Goal: Transaction & Acquisition: Purchase product/service

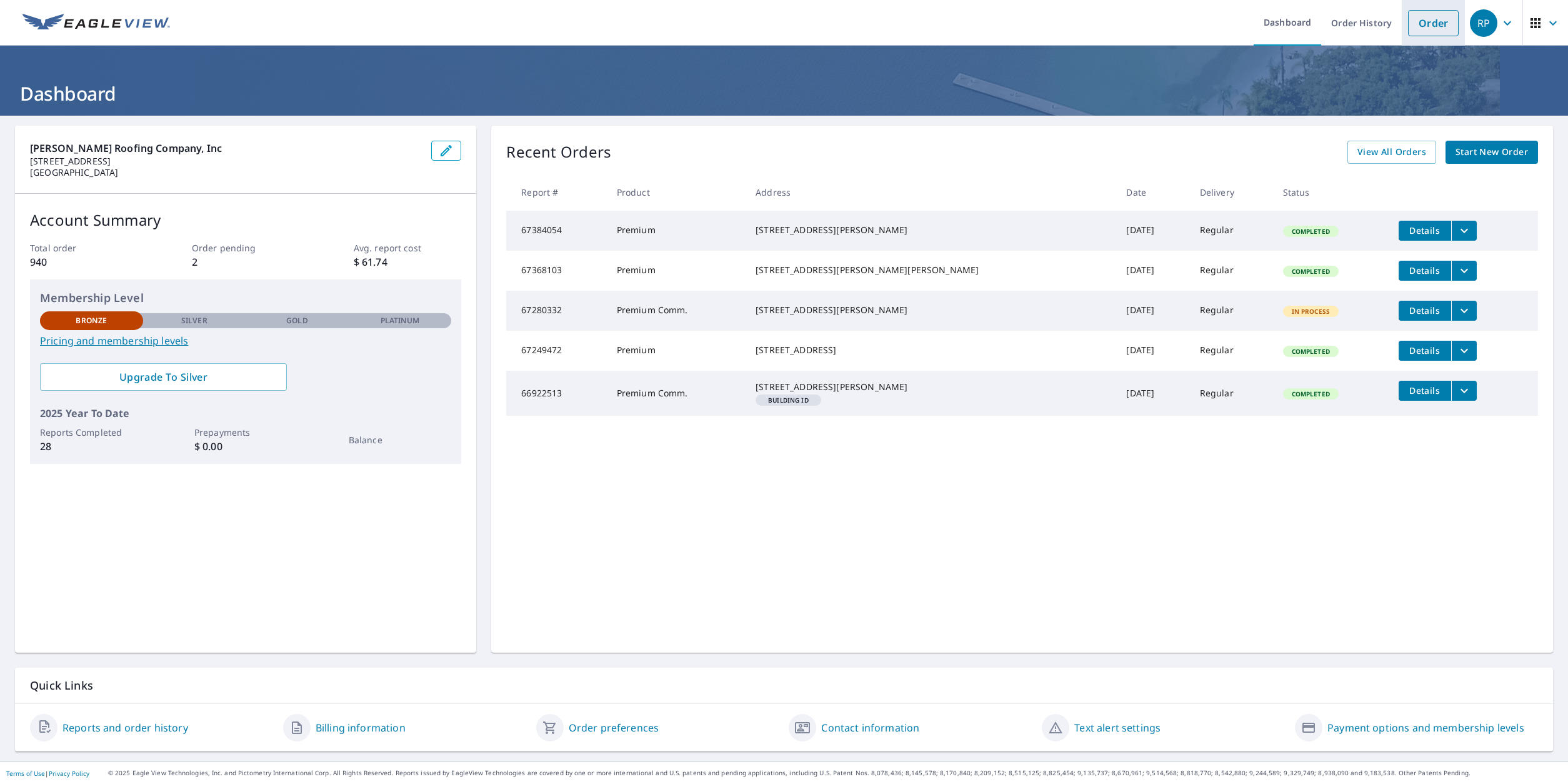
click at [1423, 25] on link "Order" at bounding box center [1433, 23] width 51 height 27
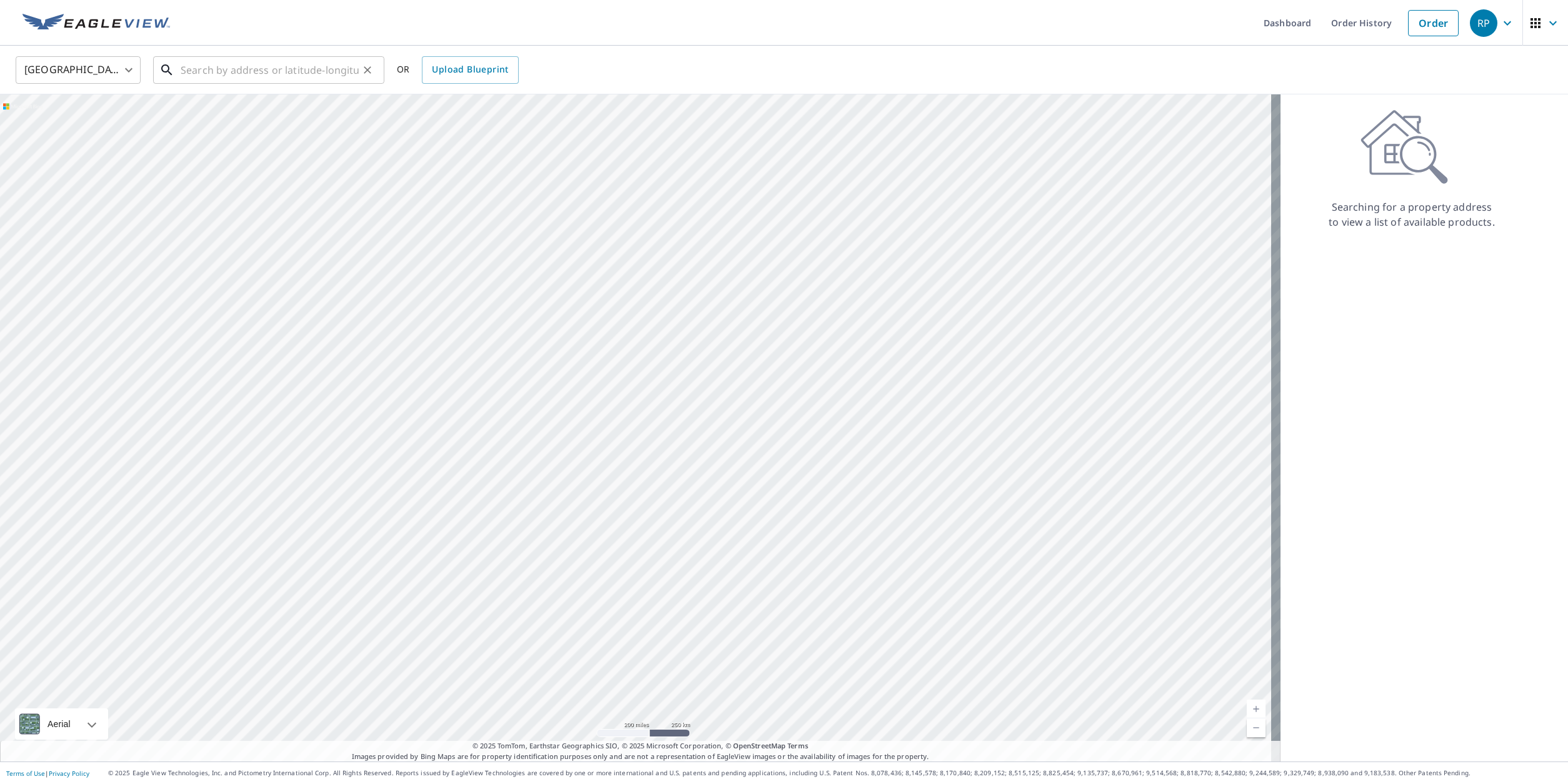
click at [278, 63] on input "text" at bounding box center [270, 70] width 178 height 35
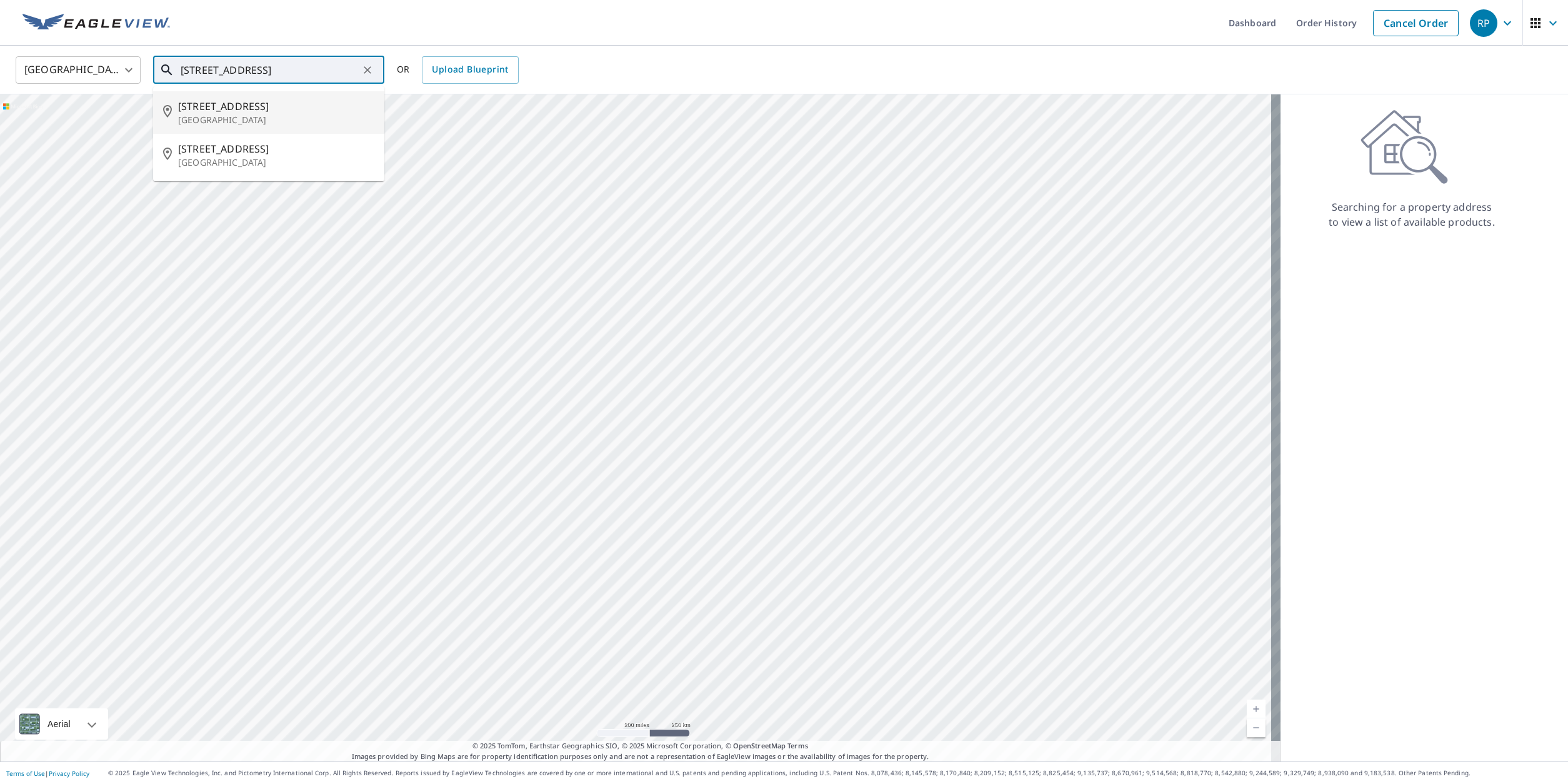
click at [201, 120] on p "[GEOGRAPHIC_DATA]" at bounding box center [276, 120] width 197 height 13
type input "[STREET_ADDRESS]"
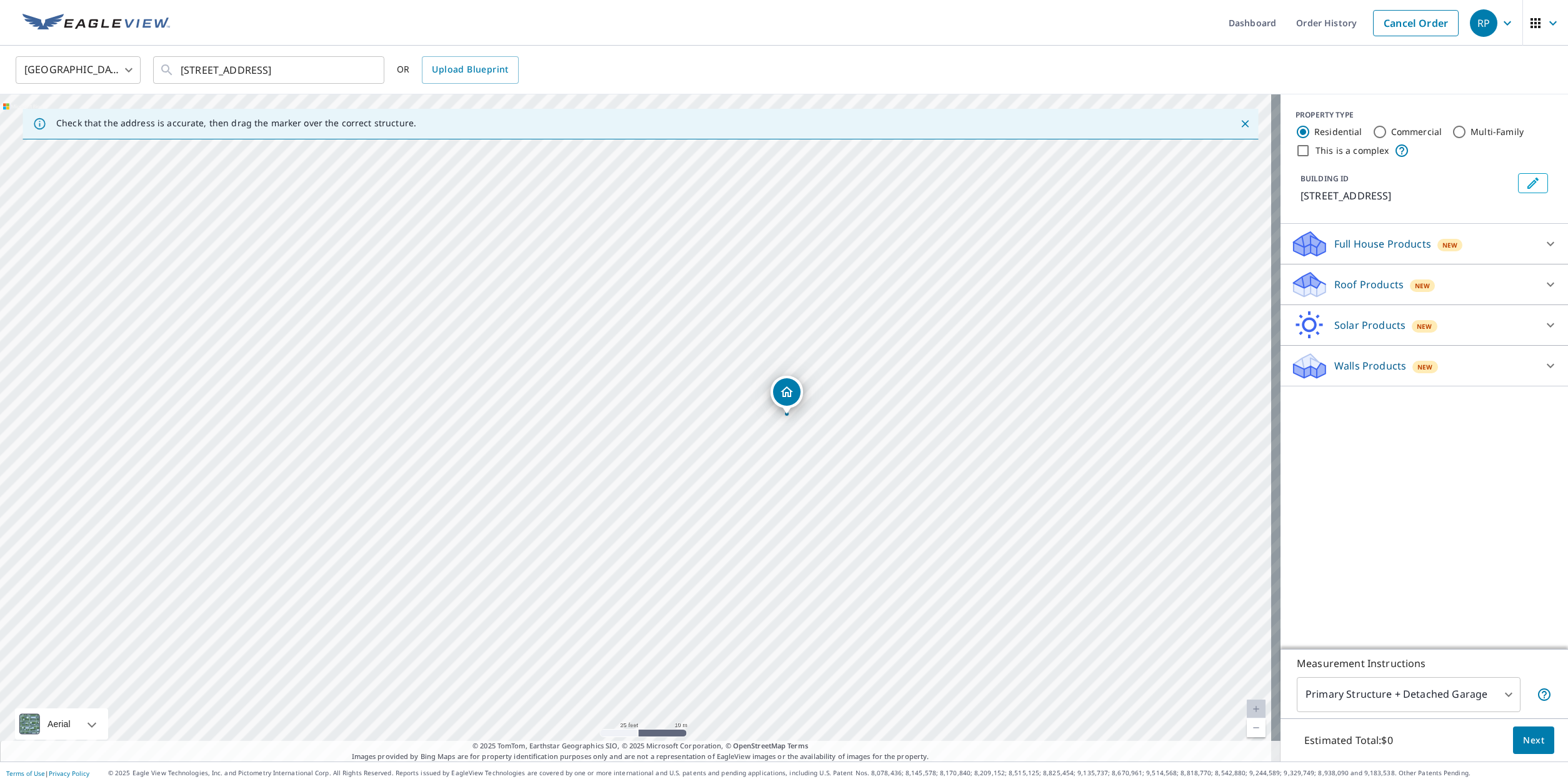
drag, startPoint x: 634, startPoint y: 403, endPoint x: 785, endPoint y: 391, distance: 151.5
click at [1360, 283] on p "Roof Products" at bounding box center [1370, 285] width 70 height 15
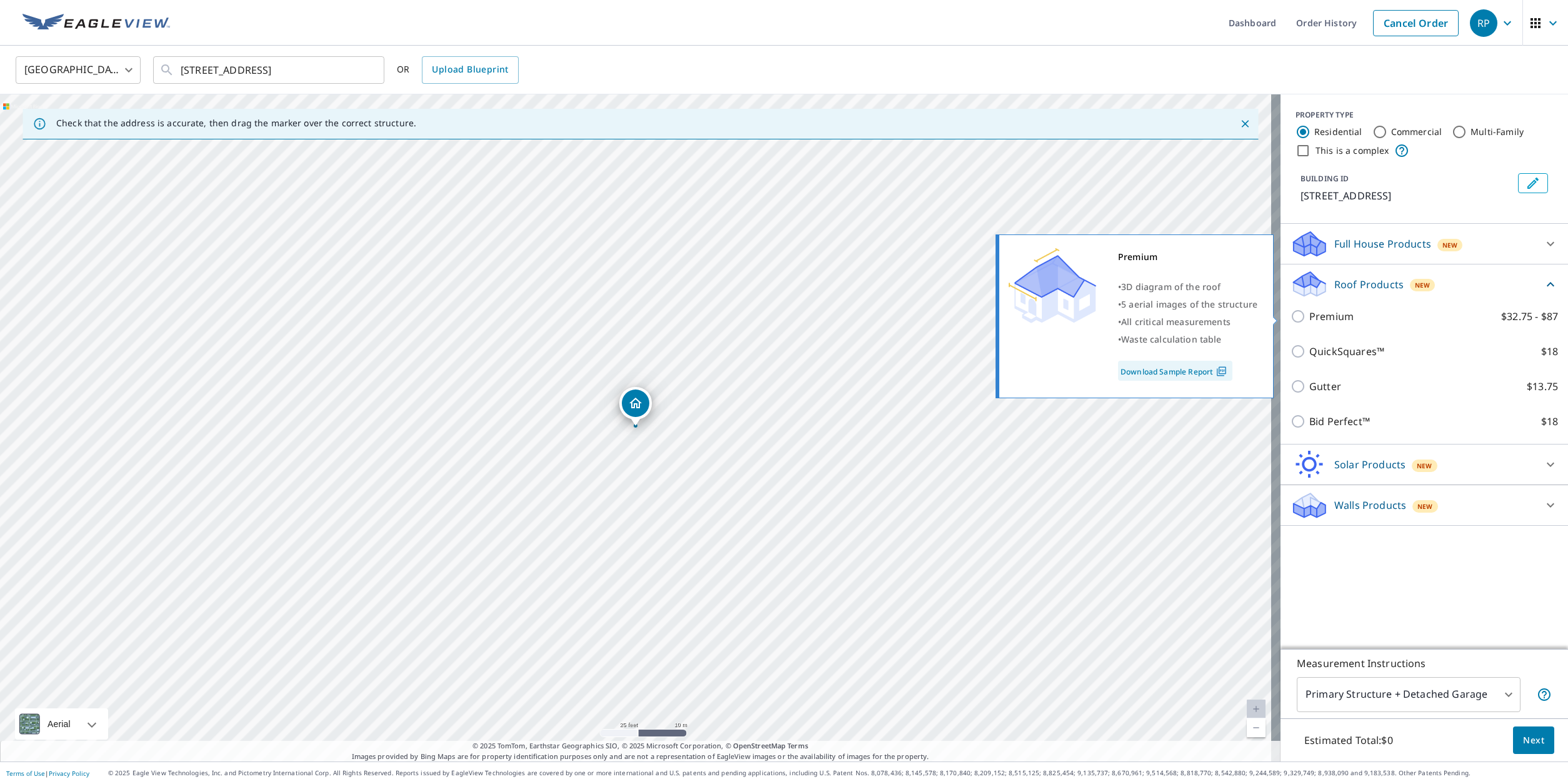
click at [1291, 315] on input "Premium $32.75 - $87" at bounding box center [1300, 317] width 19 height 15
checkbox input "true"
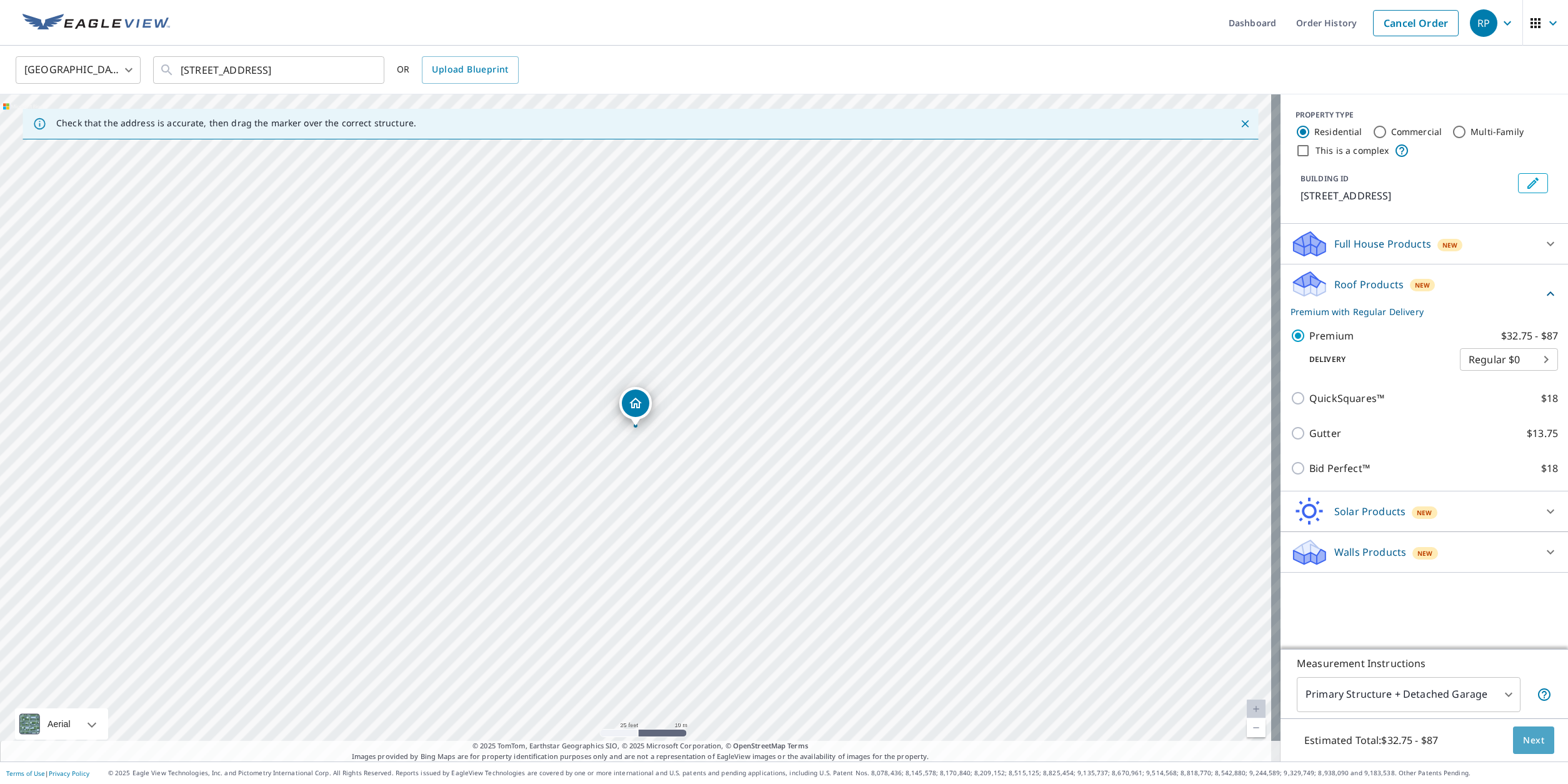
click at [1531, 745] on span "Next" at bounding box center [1534, 740] width 21 height 16
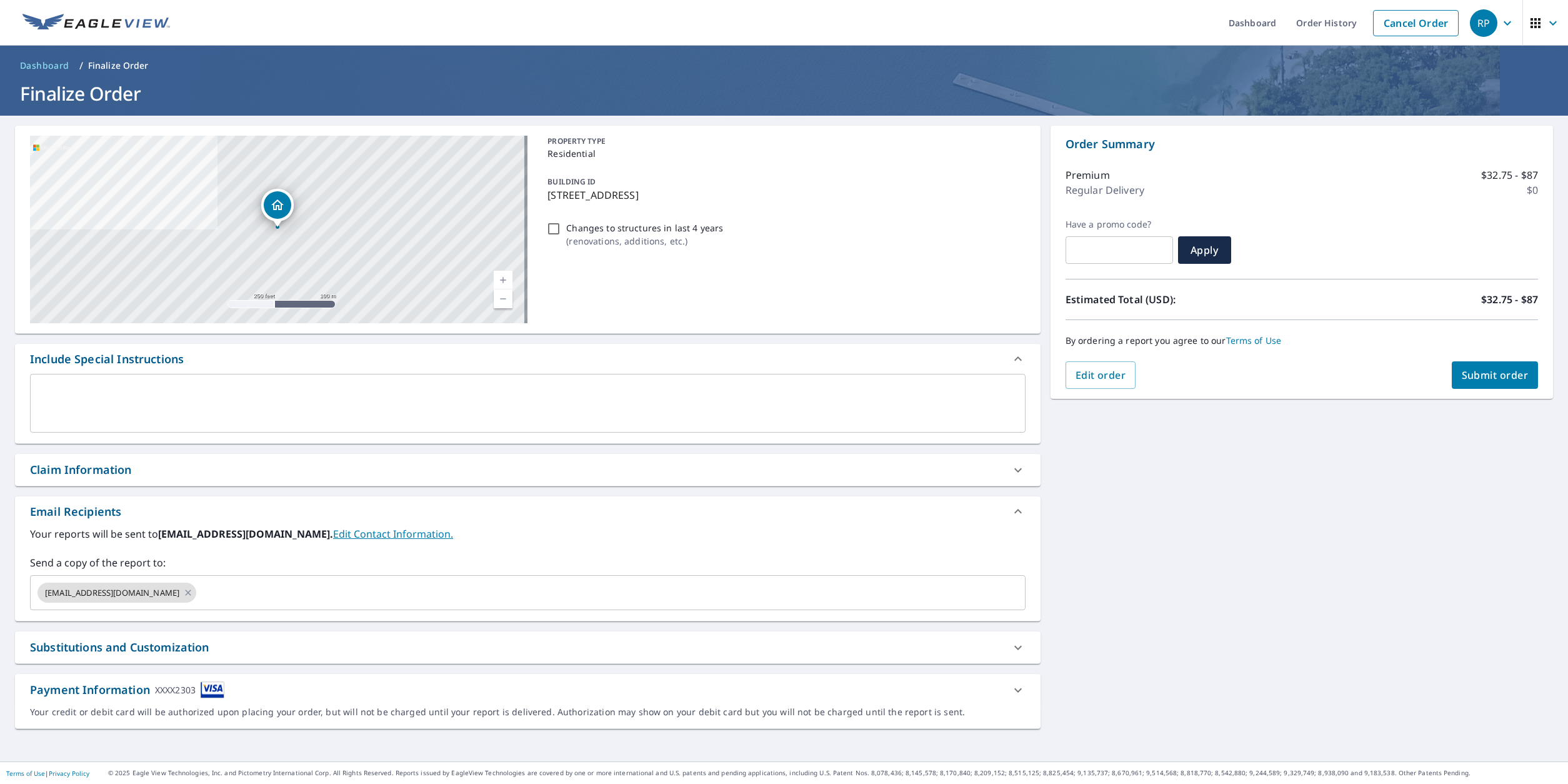
click at [1502, 376] on span "Submit order" at bounding box center [1495, 376] width 67 height 14
